Goal: Task Accomplishment & Management: Complete application form

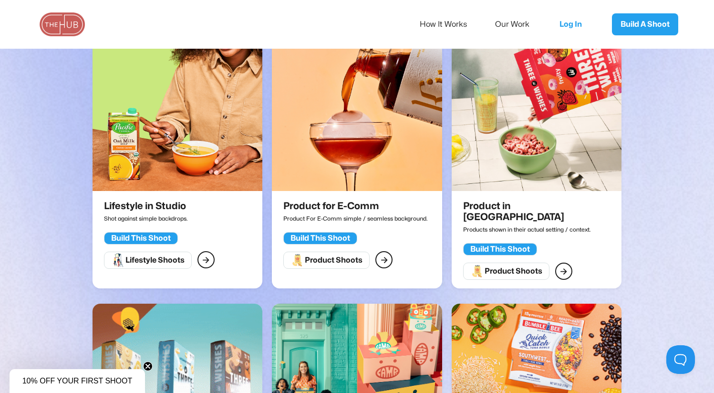
scroll to position [275, 0]
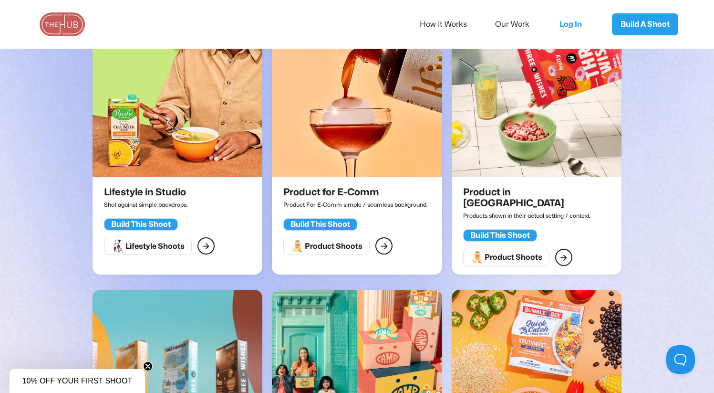
click at [315, 126] on img at bounding box center [357, 91] width 170 height 172
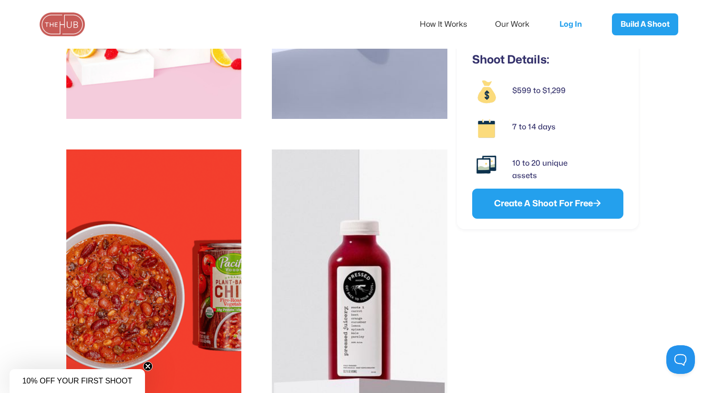
scroll to position [1632, 0]
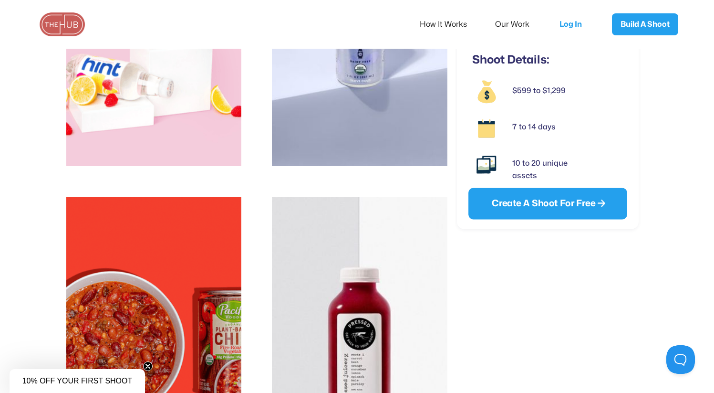
click at [526, 206] on link "Create A Shoot For Free " at bounding box center [547, 202] width 159 height 31
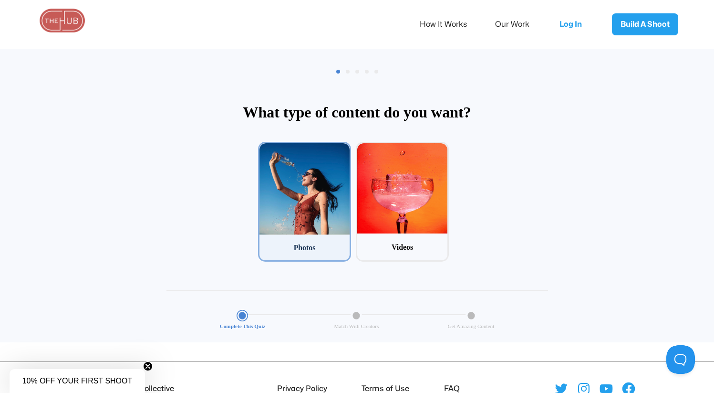
click at [300, 192] on div at bounding box center [304, 189] width 90 height 92
click at [264, 148] on input "1 Photos" at bounding box center [261, 145] width 6 height 6
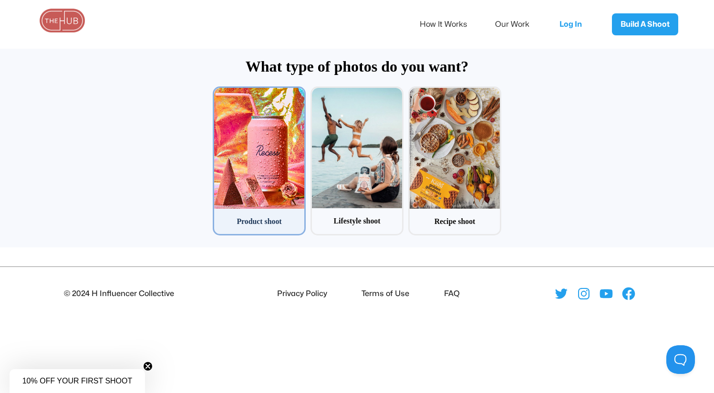
click at [286, 158] on div at bounding box center [259, 148] width 90 height 120
click at [219, 93] on input "1 Product shoot" at bounding box center [216, 89] width 6 height 6
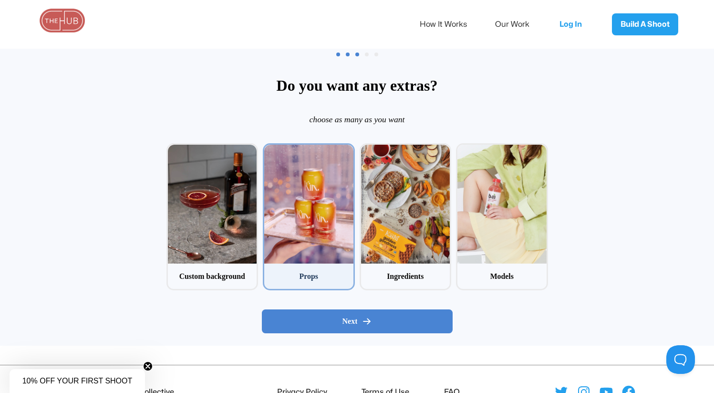
click at [307, 189] on div at bounding box center [308, 204] width 89 height 119
click at [269, 149] on input "2 Props" at bounding box center [266, 146] width 6 height 6
checkbox input "true"
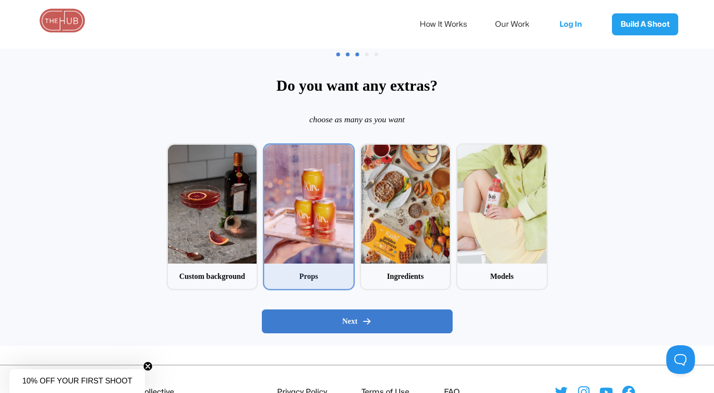
click at [360, 320] on div "Next" at bounding box center [357, 321] width 175 height 10
radio input "false"
radio input "true"
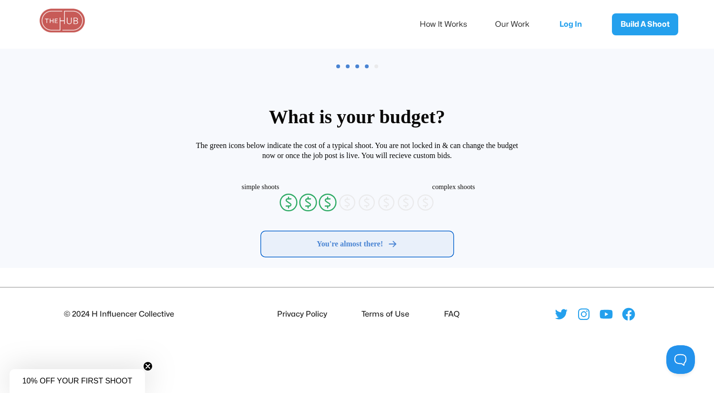
click at [350, 248] on span "You're almost there!" at bounding box center [350, 244] width 66 height 10
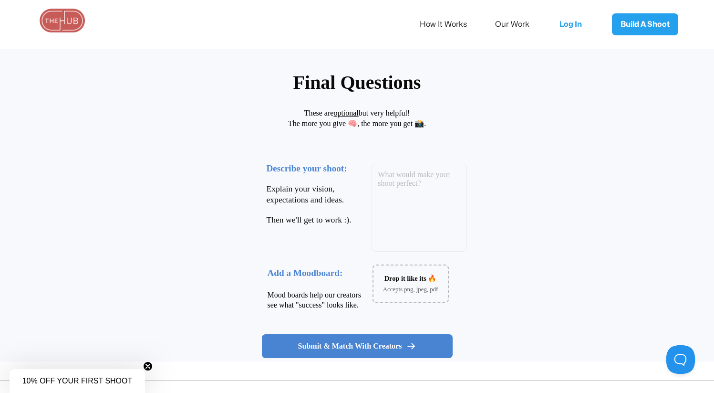
scroll to position [107, 0]
